Goal: Find contact information: Find contact information

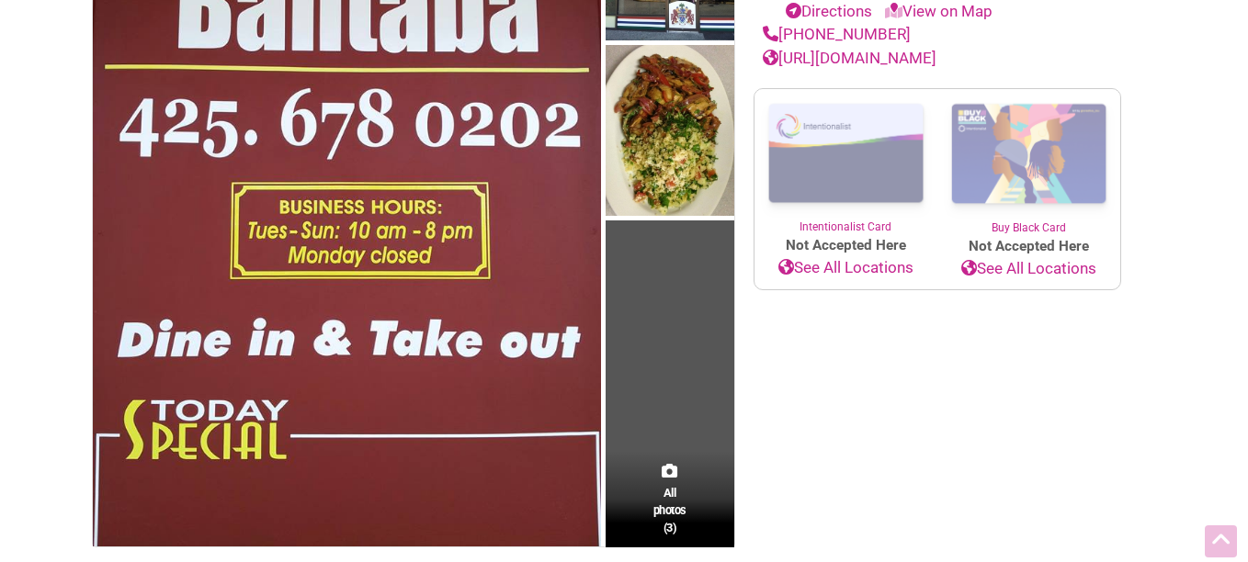
scroll to position [324, 0]
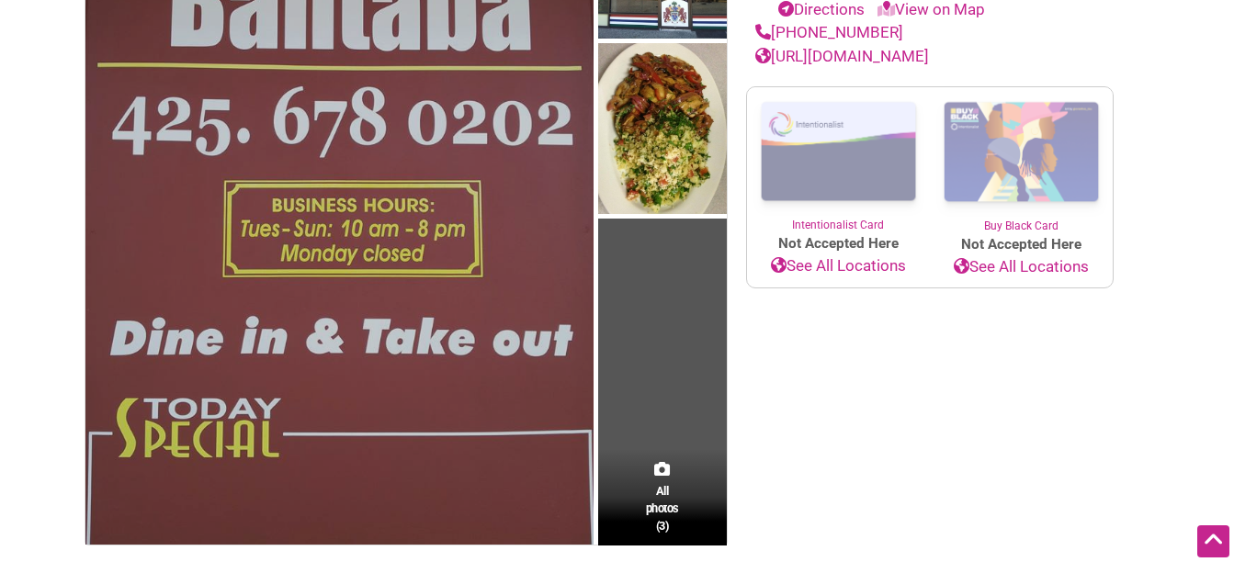
click at [380, 299] on img at bounding box center [339, 207] width 508 height 678
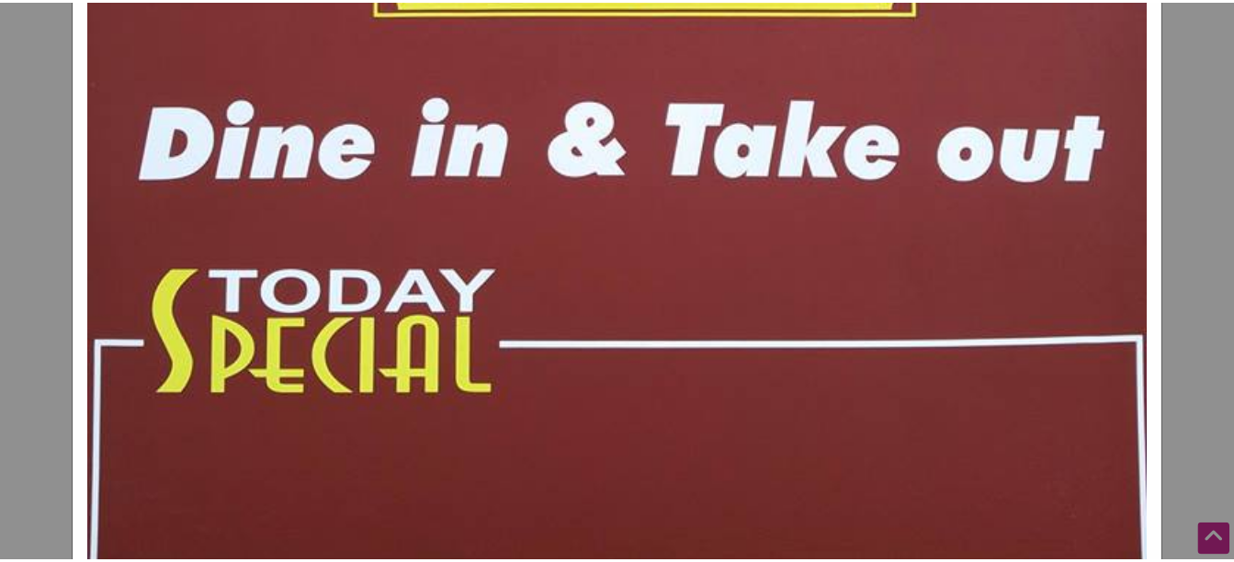
scroll to position [1053, 0]
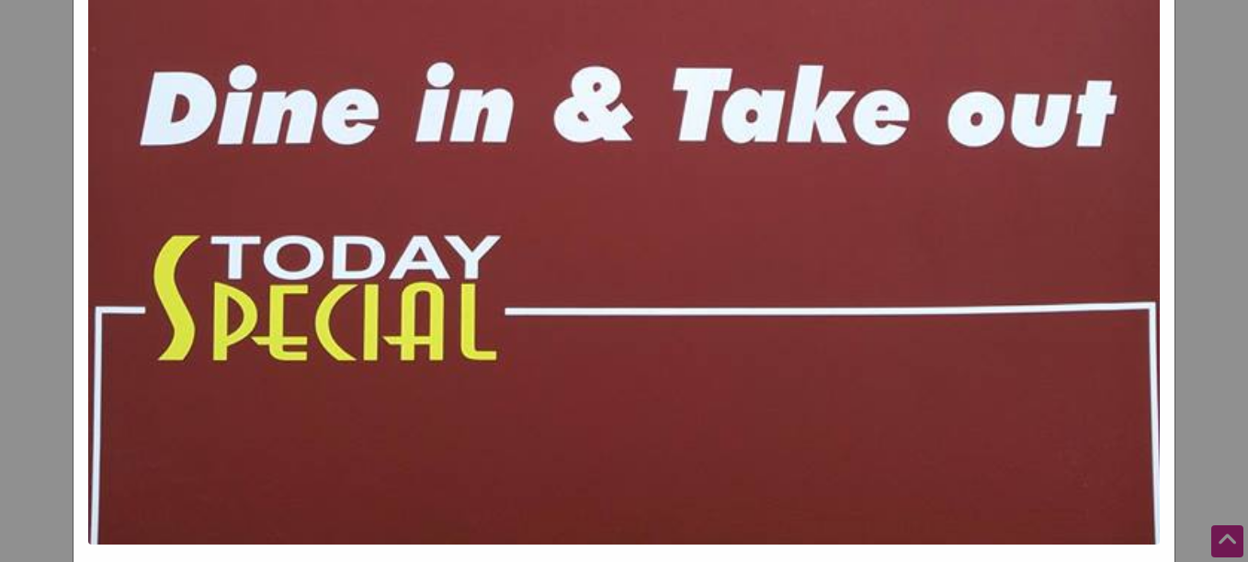
click at [37, 318] on div "Bantaba African Restaurant Previous Next 1 2 3 ×" at bounding box center [624, 281] width 1248 height 562
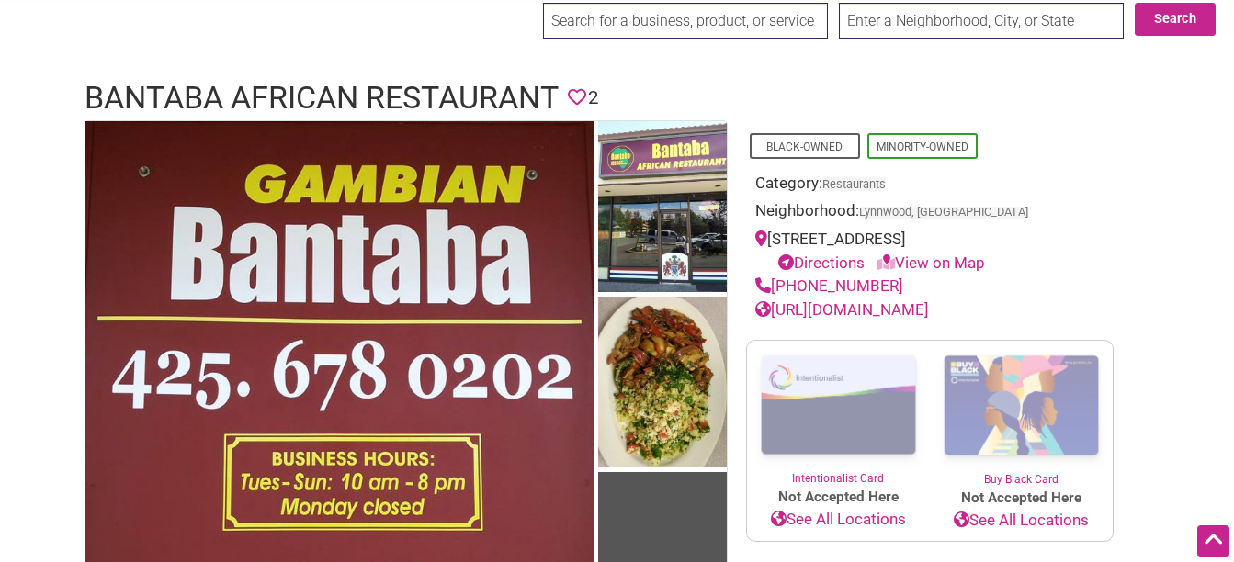
scroll to position [0, 0]
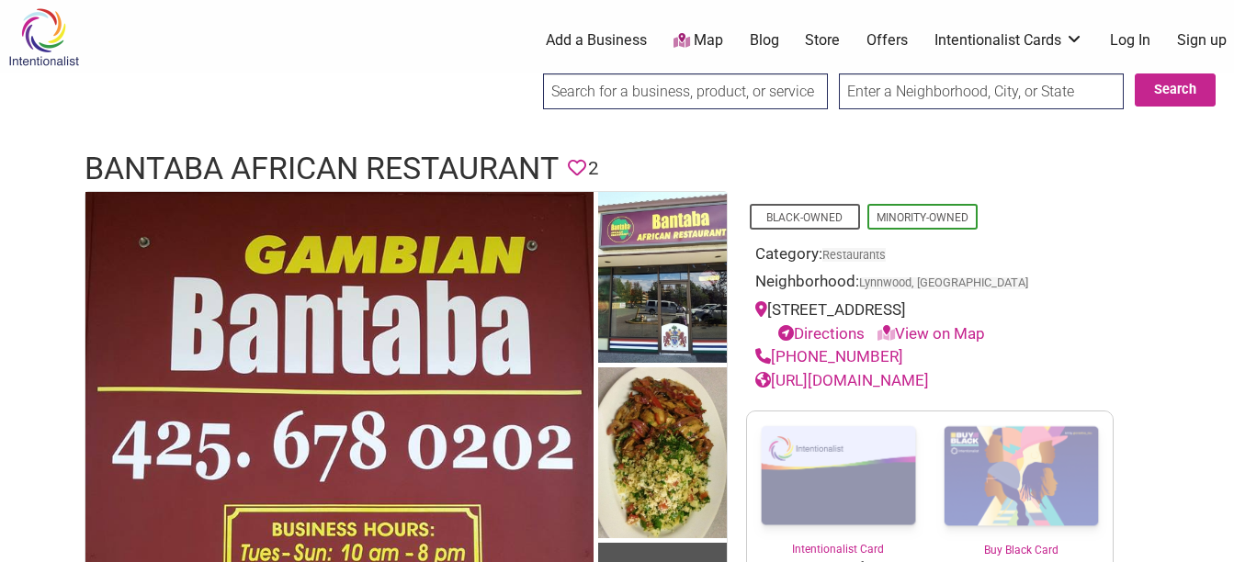
click at [604, 376] on link "[URL][DOMAIN_NAME]" at bounding box center [842, 380] width 174 height 18
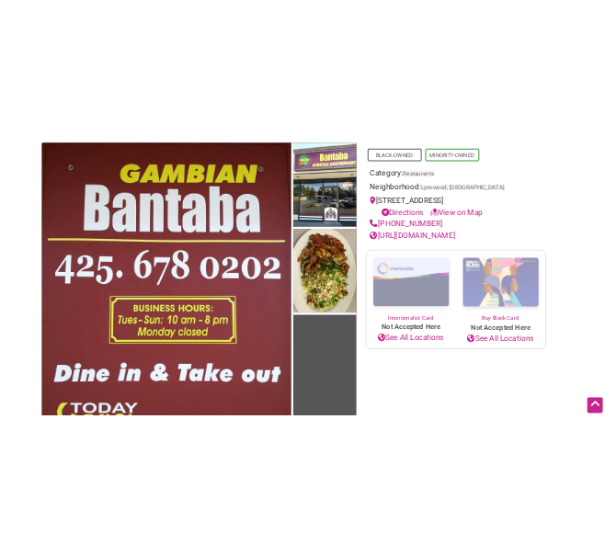
scroll to position [186, 0]
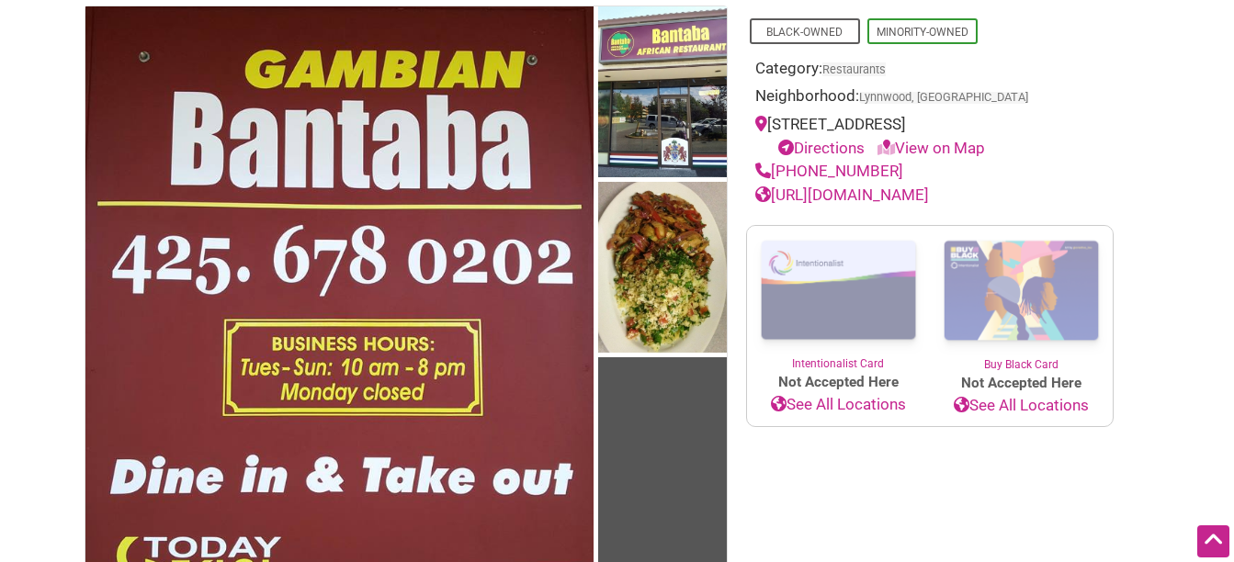
click at [604, 198] on link "[URL][DOMAIN_NAME]" at bounding box center [842, 195] width 174 height 18
